Goal: Information Seeking & Learning: Learn about a topic

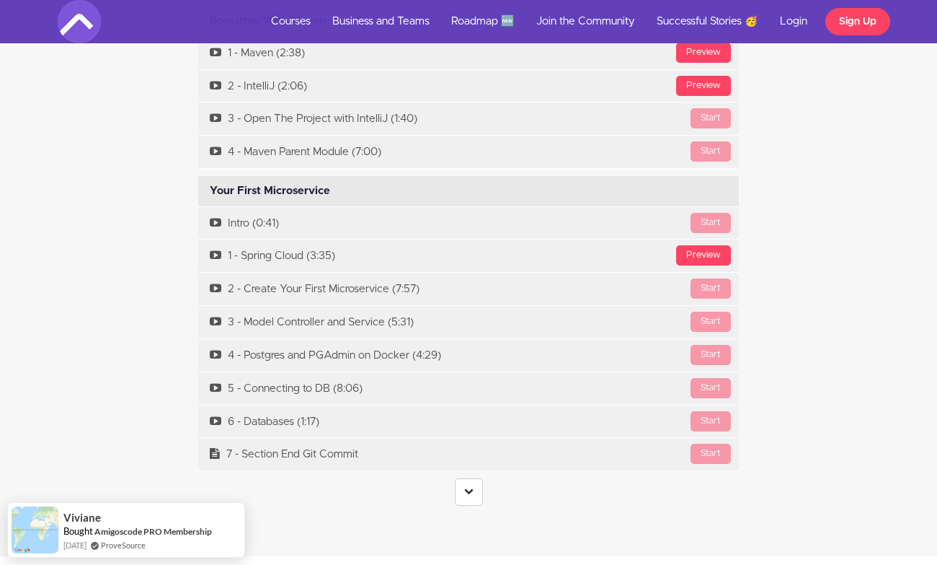
scroll to position [4097, 0]
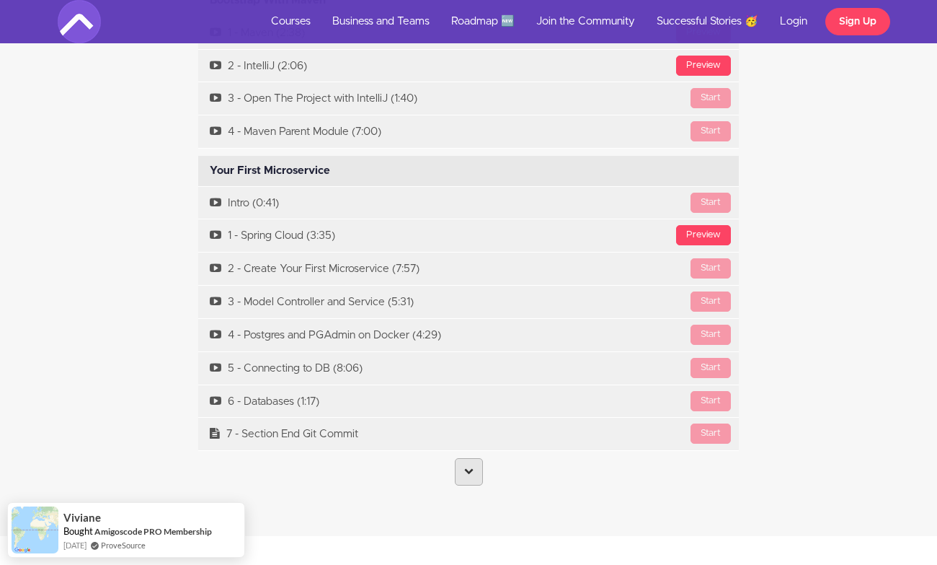
click at [472, 458] on link at bounding box center [469, 471] width 28 height 27
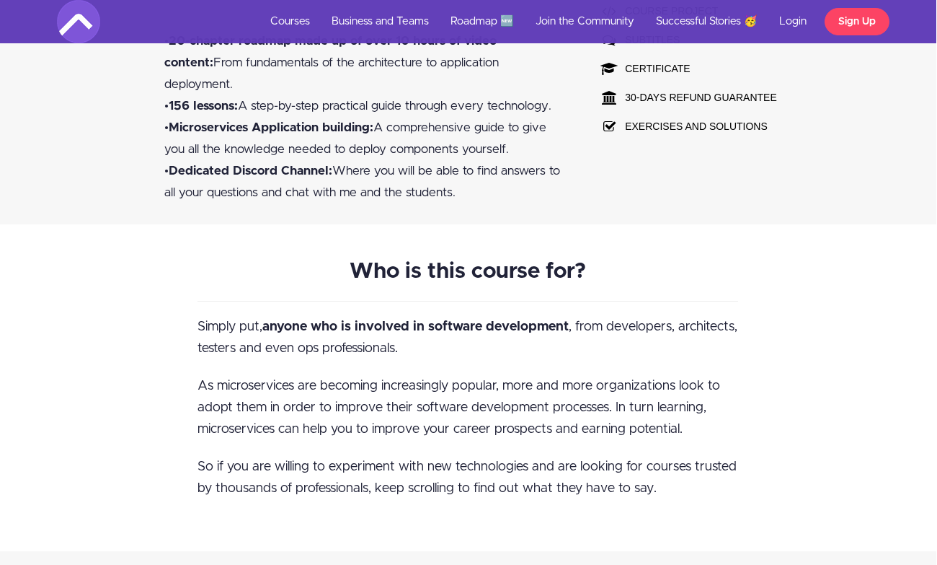
scroll to position [1137, 1]
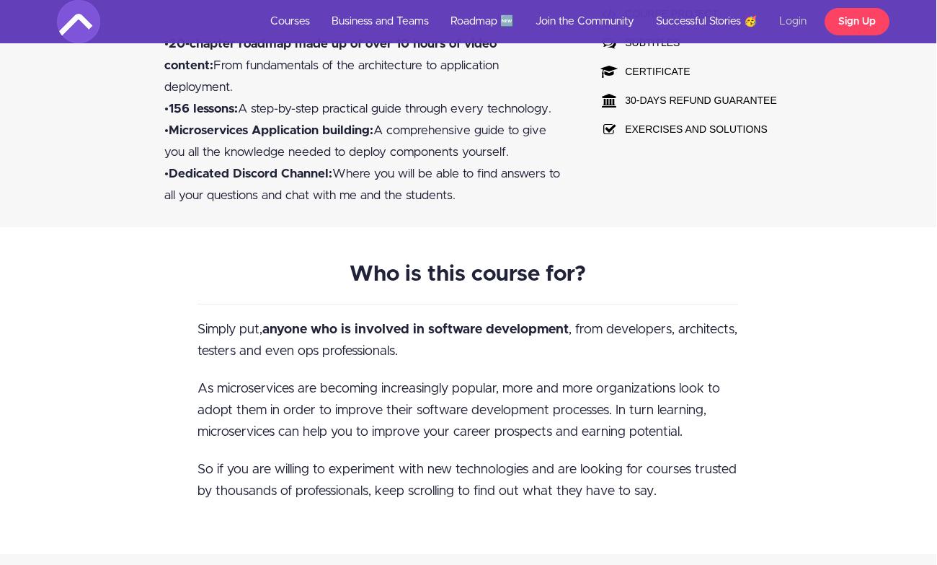
click at [791, 23] on link "Login" at bounding box center [793, 21] width 49 height 43
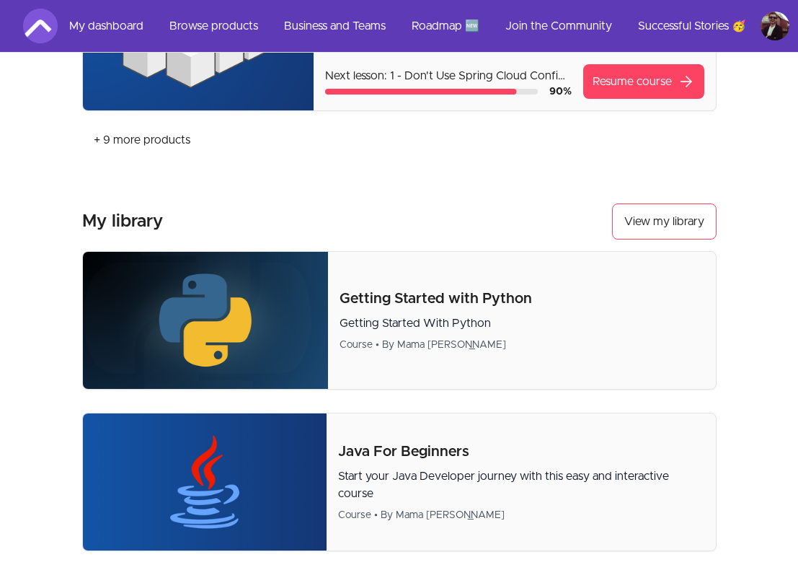
scroll to position [352, 0]
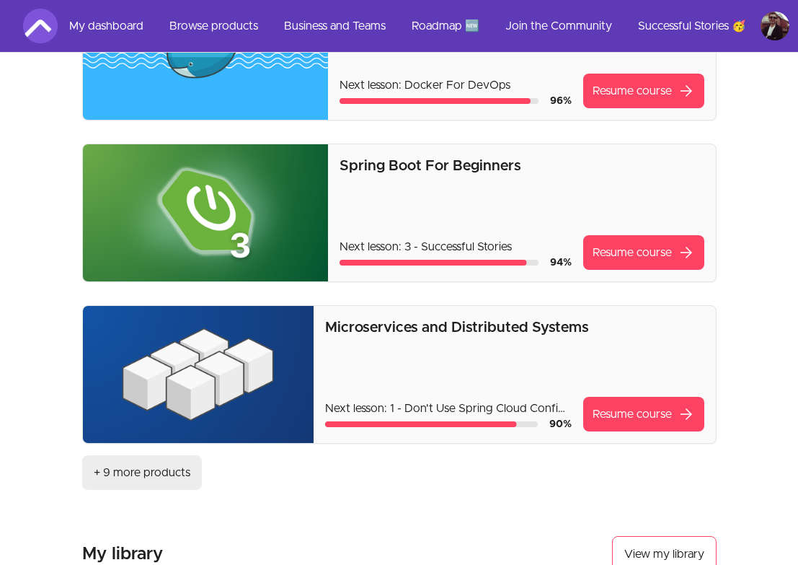
click at [142, 469] on link "+ 9 more products" at bounding box center [142, 472] width 120 height 35
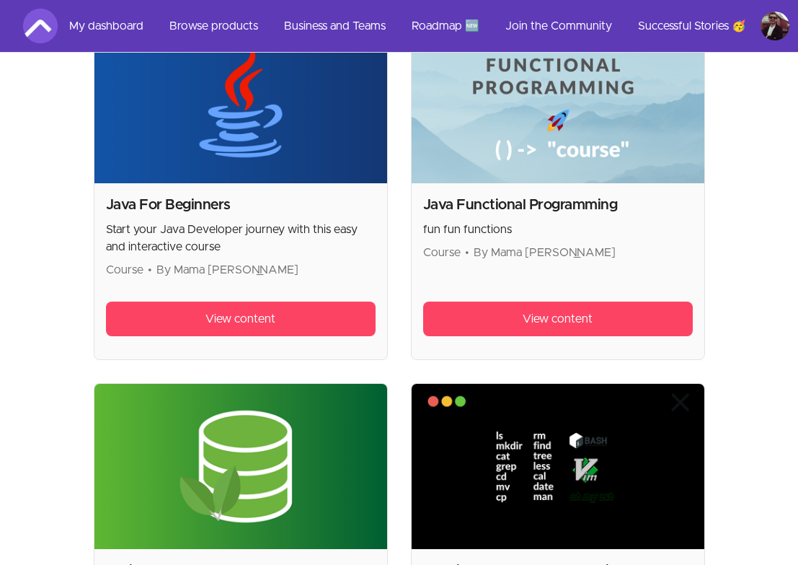
scroll to position [3349, 0]
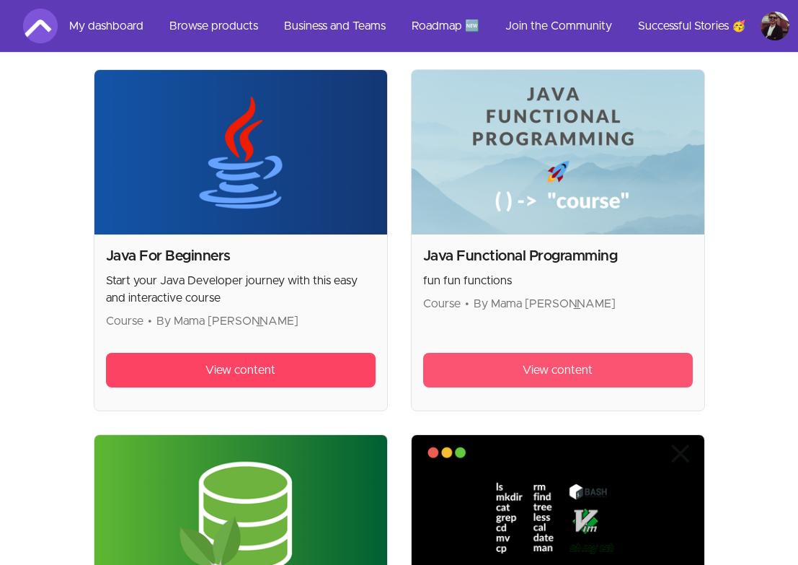
click at [500, 353] on link "View content" at bounding box center [558, 370] width 270 height 35
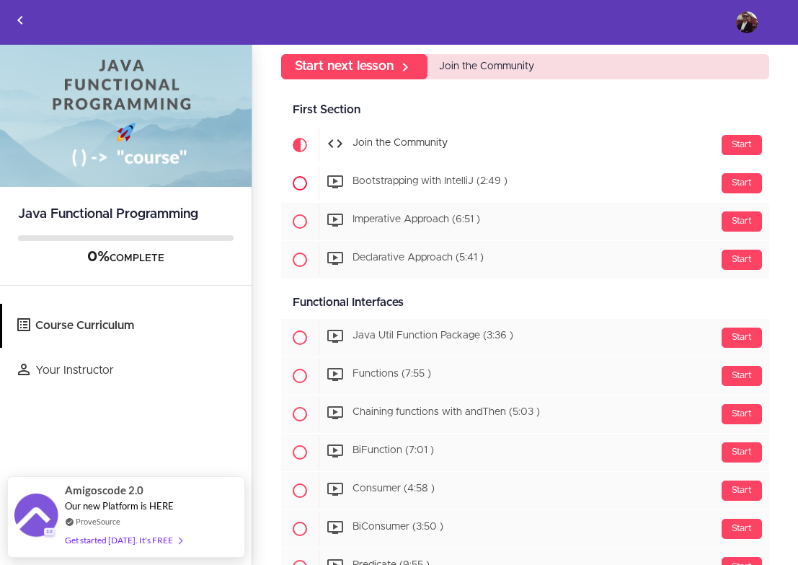
scroll to position [95, 0]
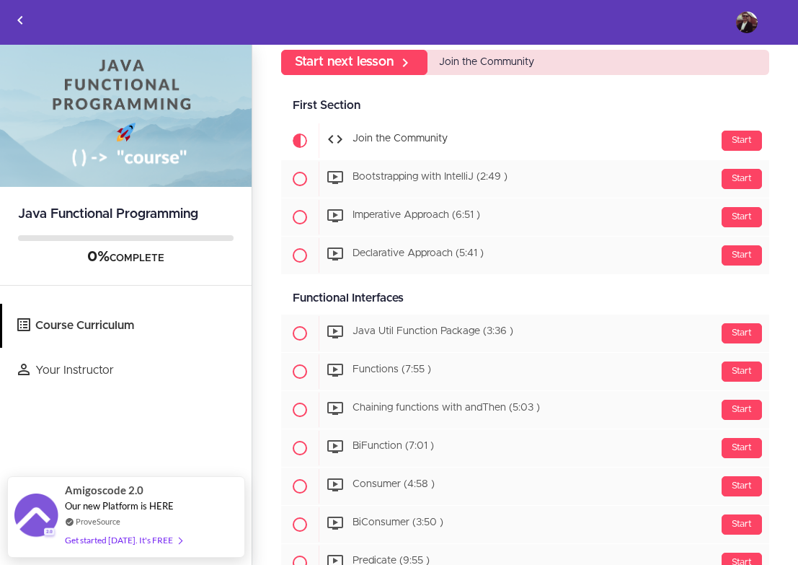
click at [376, 133] on div "Start Join the Community" at bounding box center [544, 140] width 451 height 35
click at [27, 22] on icon "Back to courses" at bounding box center [20, 20] width 17 height 17
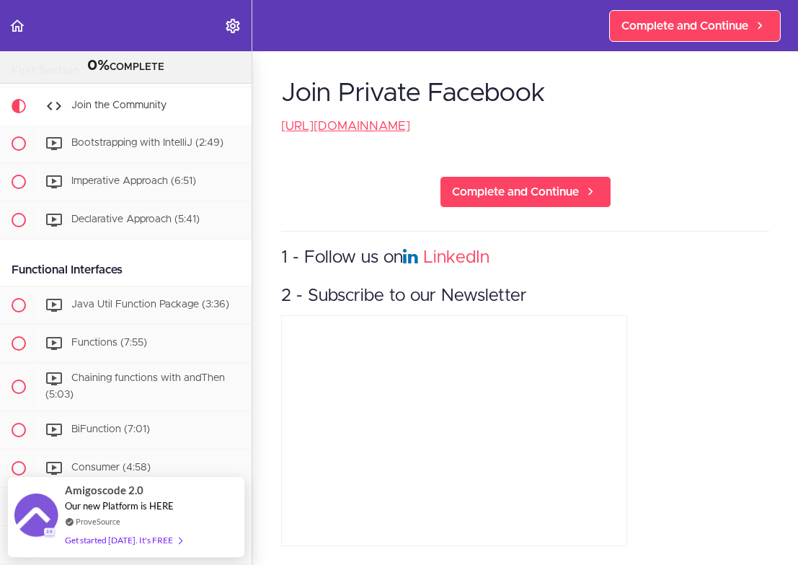
scroll to position [445, 0]
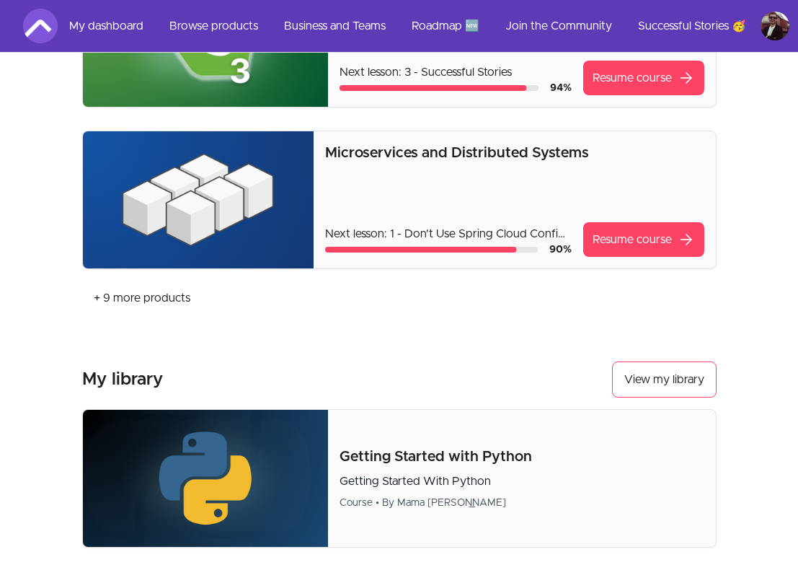
scroll to position [525, 0]
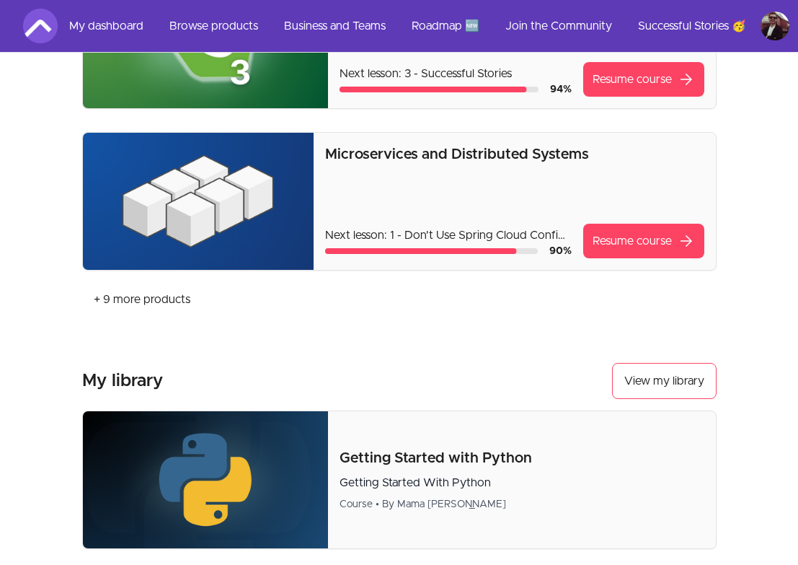
click at [354, 156] on p "Microservices and Distributed Systems" at bounding box center [514, 154] width 379 height 20
click at [234, 199] on img at bounding box center [198, 201] width 231 height 137
click at [437, 230] on p "Next lesson: 1 - Don't Use Spring Cloud Config Server" at bounding box center [448, 234] width 247 height 17
click at [622, 235] on link "Resume course arrow_forward" at bounding box center [643, 241] width 121 height 35
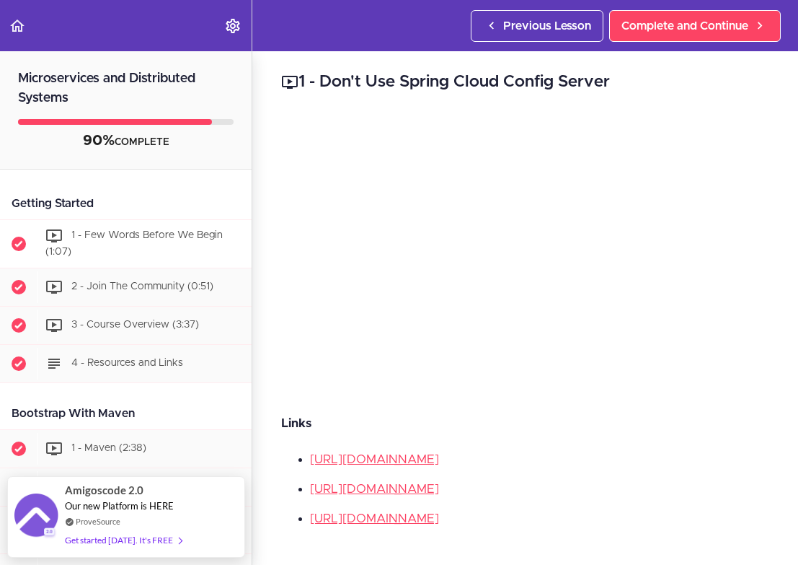
click at [141, 236] on span "1 - Few Words Before We Begin (1:07)" at bounding box center [133, 243] width 177 height 27
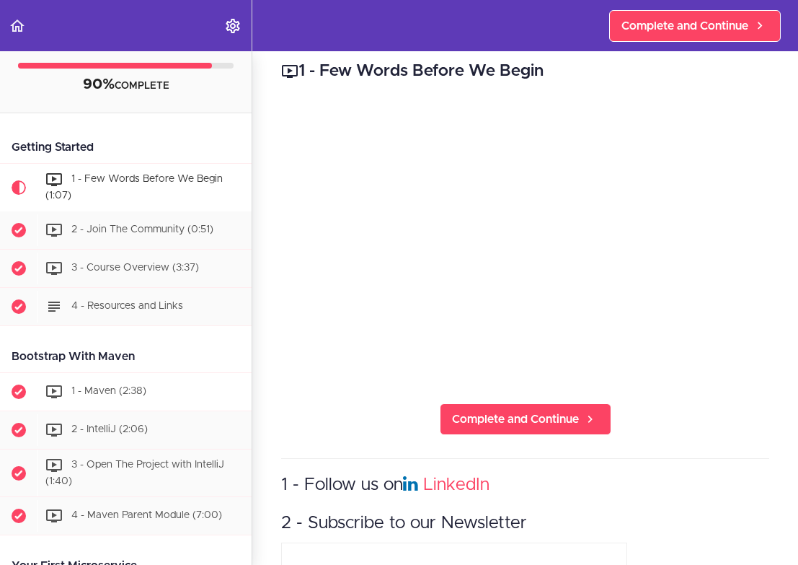
scroll to position [57, 0]
click at [116, 268] on span "3 - Course Overview (3:37)" at bounding box center [135, 267] width 128 height 10
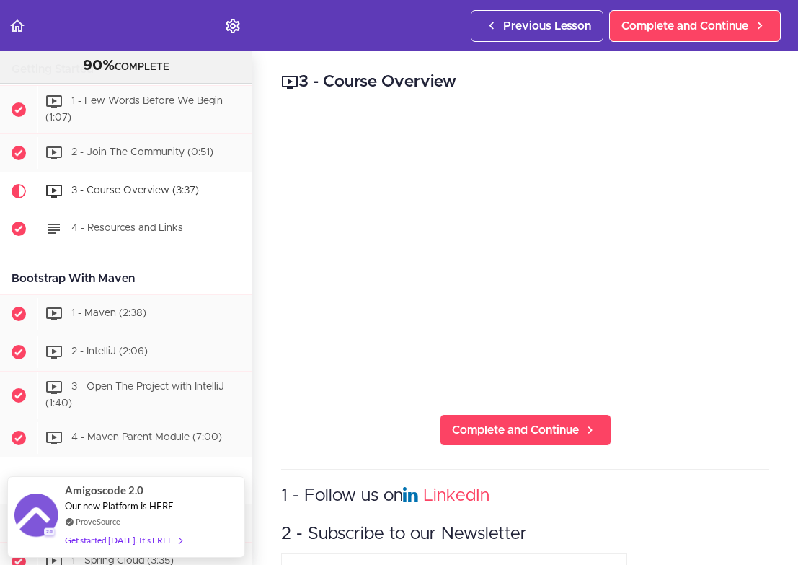
scroll to position [117, 0]
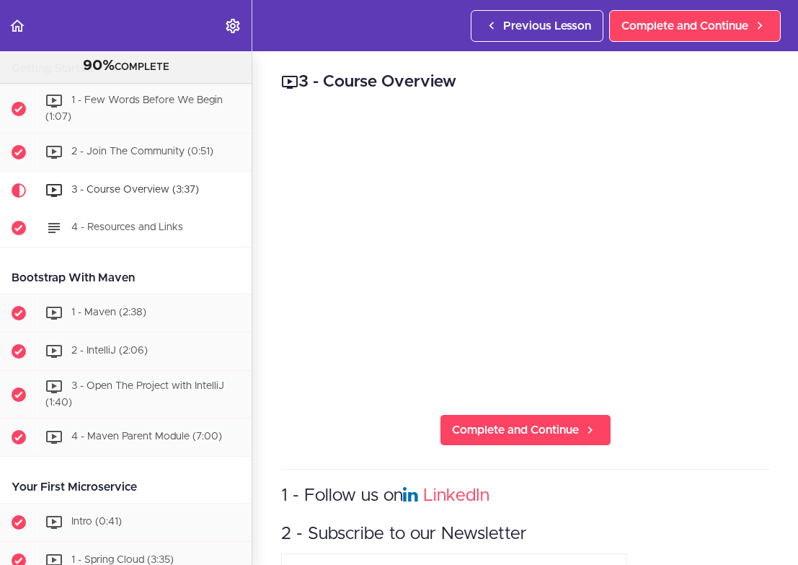
click at [151, 228] on span "4 - Resources and Links" at bounding box center [127, 227] width 112 height 10
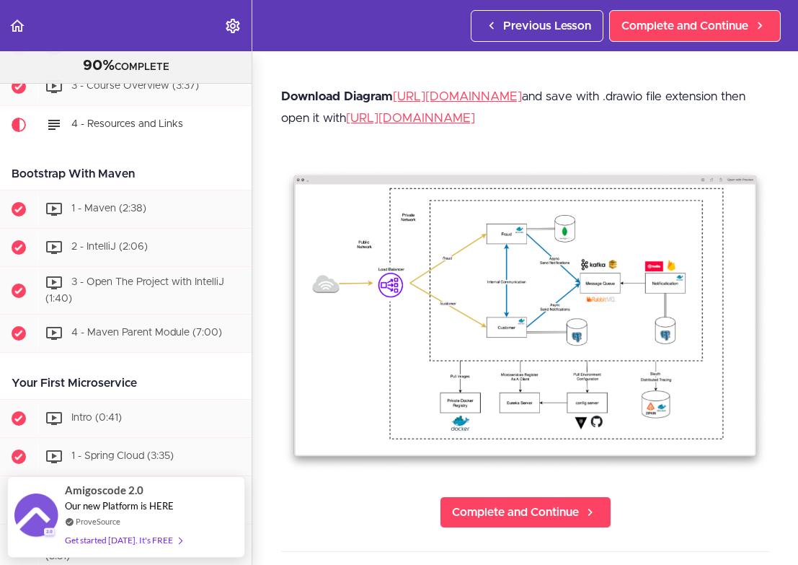
scroll to position [80, 0]
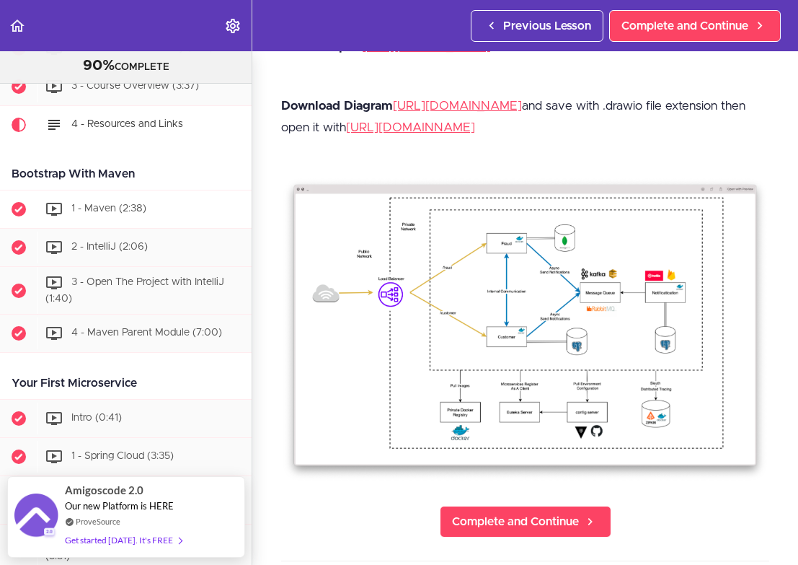
click at [115, 214] on div "1 - Maven (2:38)" at bounding box center [144, 209] width 214 height 32
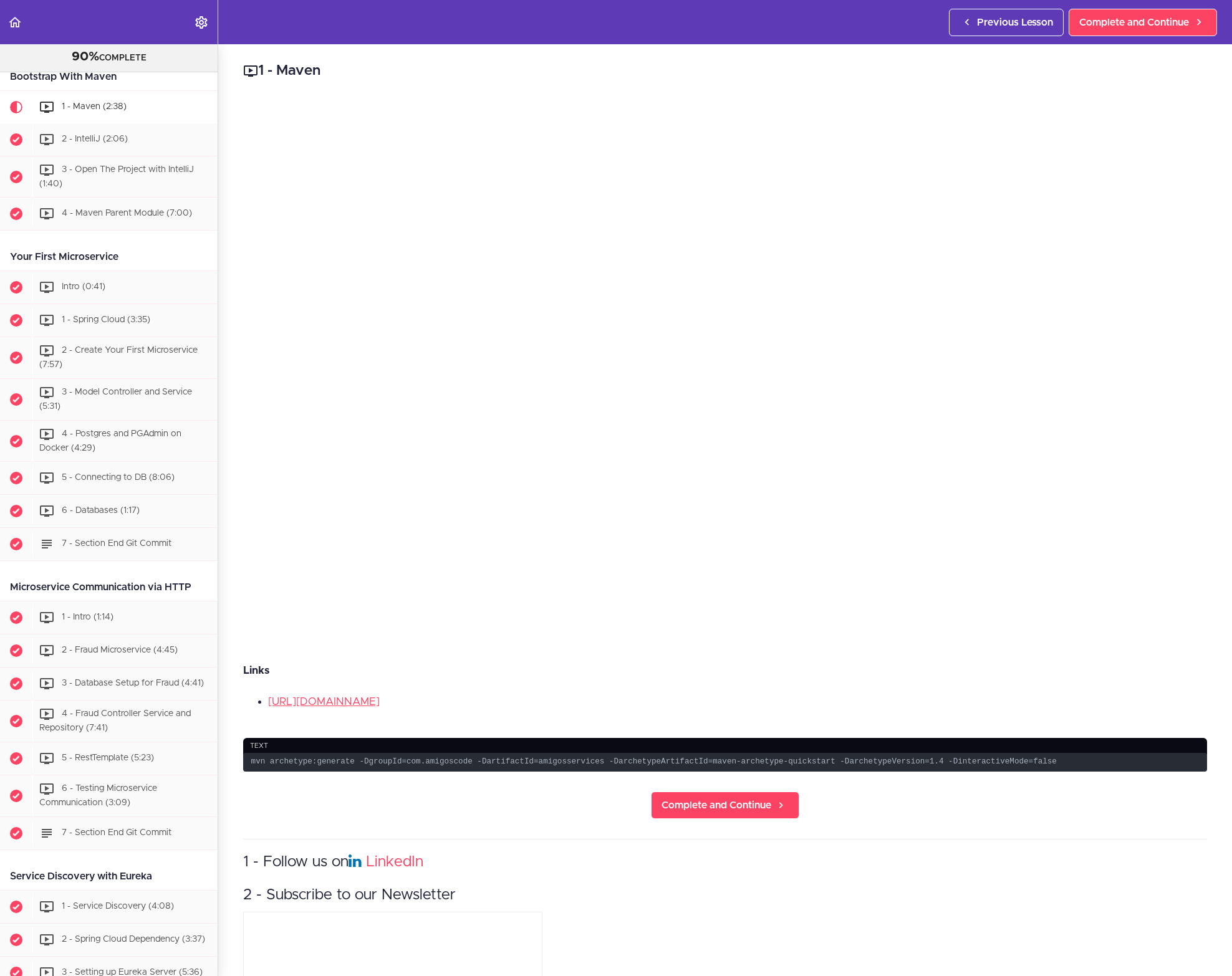
scroll to position [265, 0]
